Goal: Task Accomplishment & Management: Manage account settings

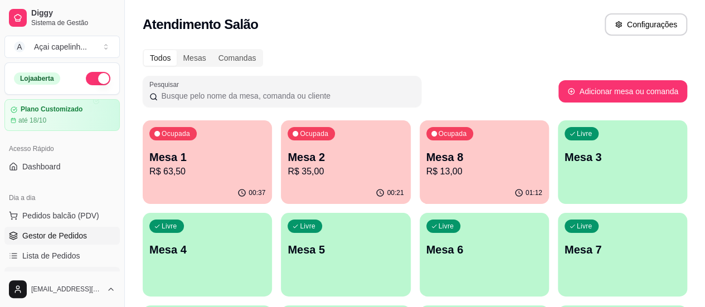
click at [51, 235] on span "Gestor de Pedidos" at bounding box center [54, 235] width 65 height 11
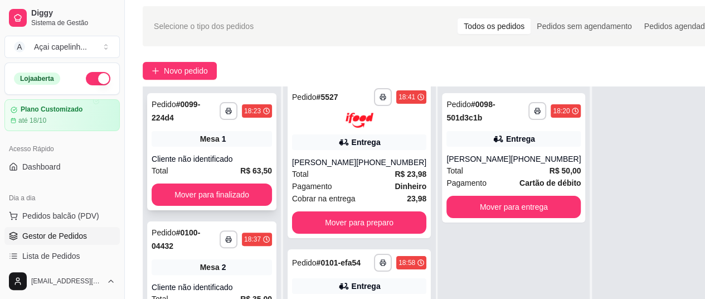
scroll to position [56, 0]
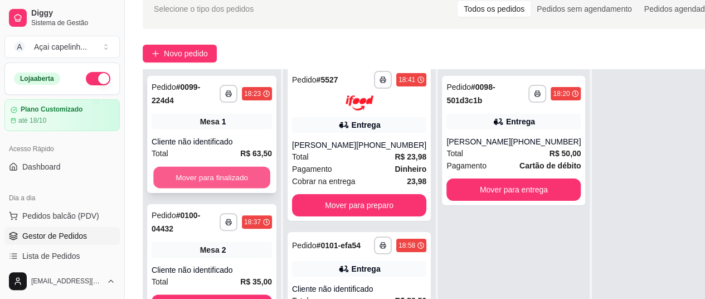
click at [239, 179] on button "Mover para finalizado" at bounding box center [211, 178] width 117 height 22
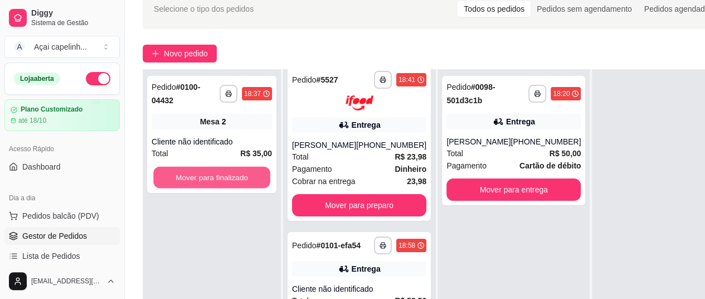
click at [239, 179] on button "Mover para finalizado" at bounding box center [211, 178] width 117 height 22
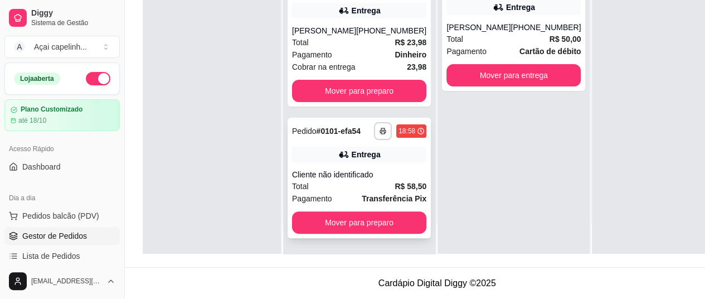
scroll to position [178, 0]
click at [337, 80] on button "Mover para preparo" at bounding box center [359, 91] width 134 height 22
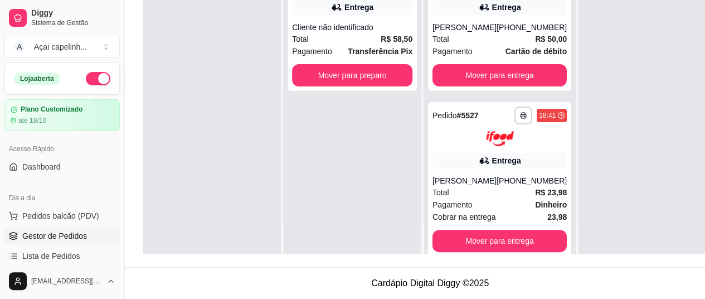
scroll to position [0, 0]
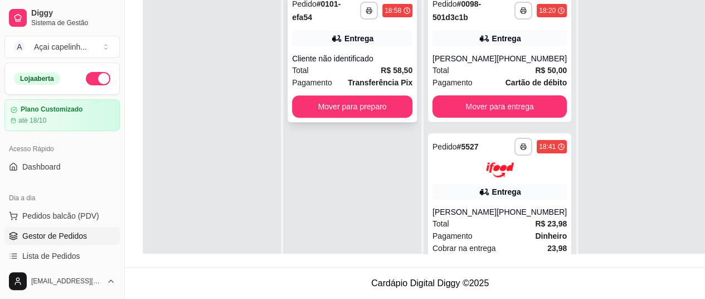
click at [337, 64] on div "Total R$ 58,50" at bounding box center [352, 70] width 120 height 12
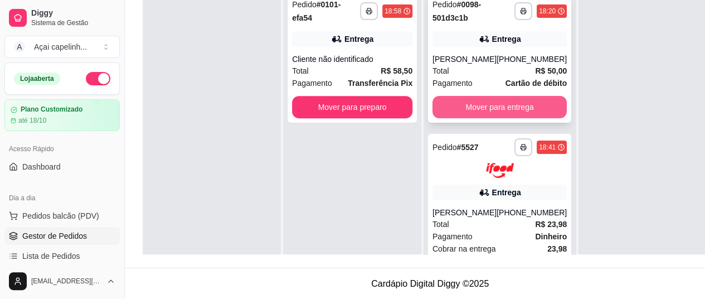
click at [505, 103] on button "Mover para entrega" at bounding box center [500, 107] width 134 height 22
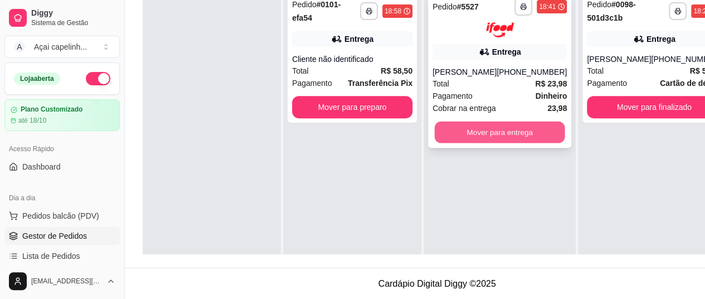
click at [504, 127] on button "Mover para entrega" at bounding box center [500, 132] width 130 height 22
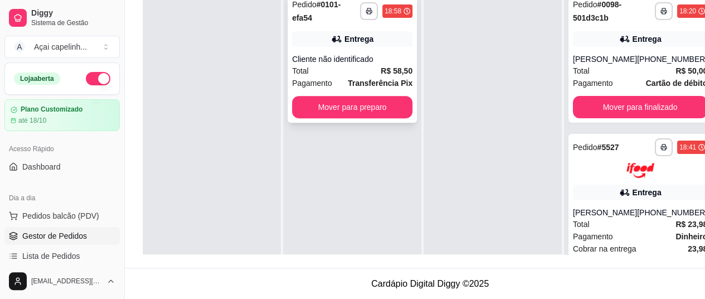
click at [353, 85] on div "**********" at bounding box center [352, 57] width 129 height 129
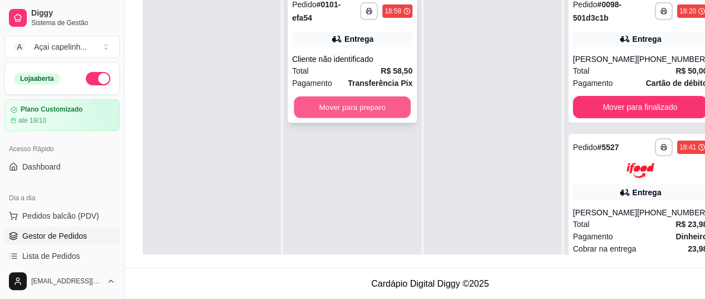
click at [341, 96] on button "Mover para preparo" at bounding box center [352, 107] width 117 height 22
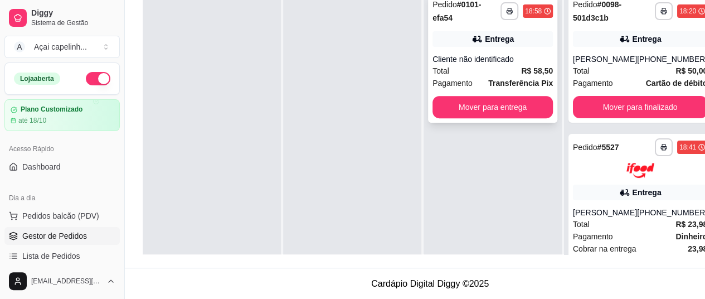
click at [488, 65] on div "Total R$ 58,50" at bounding box center [493, 71] width 120 height 12
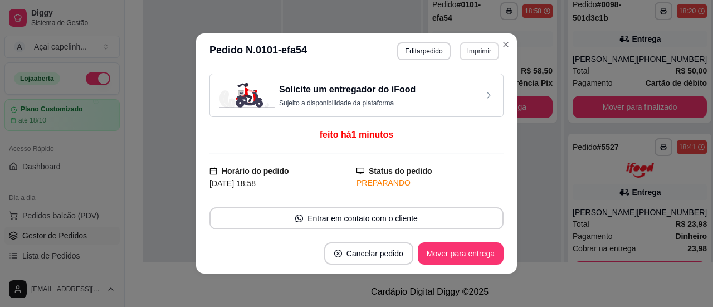
click at [473, 48] on button "Imprimir" at bounding box center [480, 51] width 40 height 18
click at [457, 89] on button "IMPRESSORA" at bounding box center [455, 91] width 81 height 18
click at [480, 55] on button "Imprimir" at bounding box center [479, 50] width 38 height 17
click at [433, 88] on button "IMPRESSORA" at bounding box center [455, 91] width 81 height 18
